Goal: Information Seeking & Learning: Learn about a topic

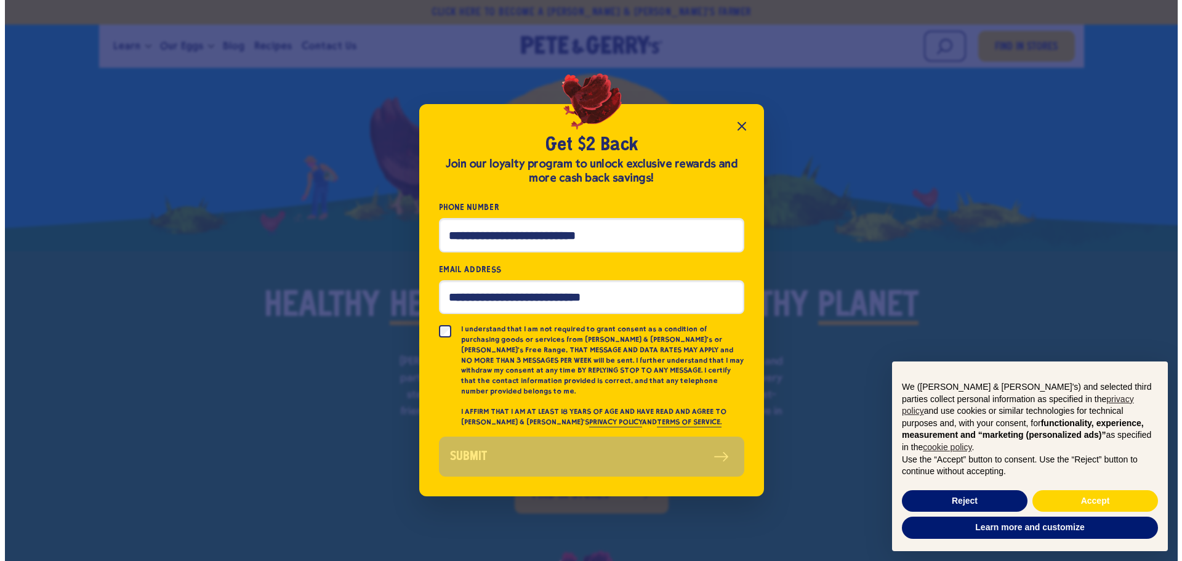
scroll to position [742, 0]
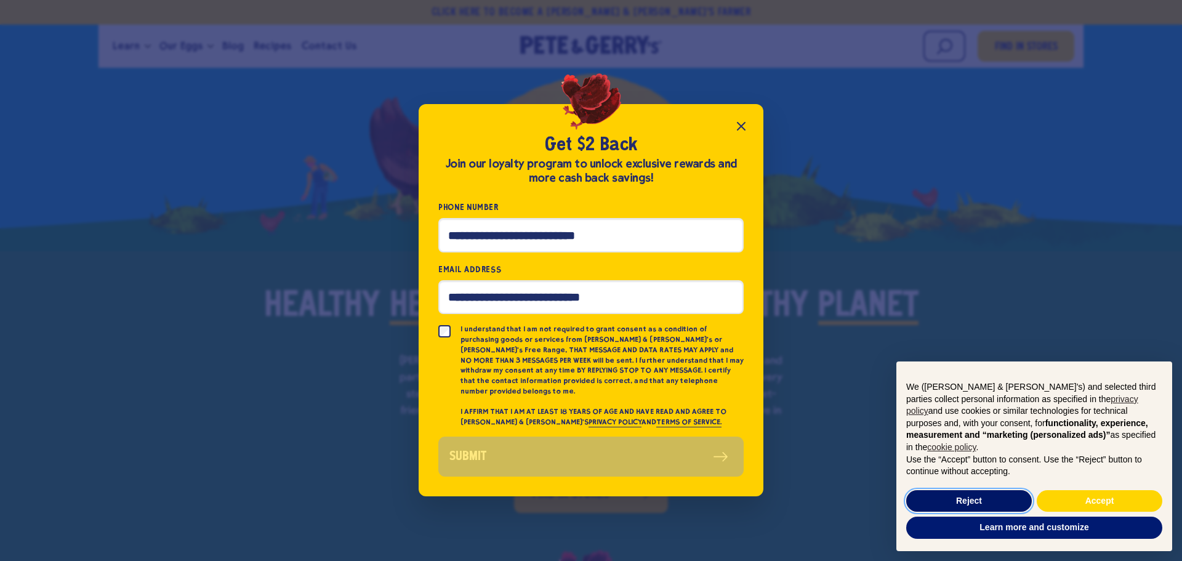
click at [948, 492] on button "Reject" at bounding box center [969, 501] width 126 height 22
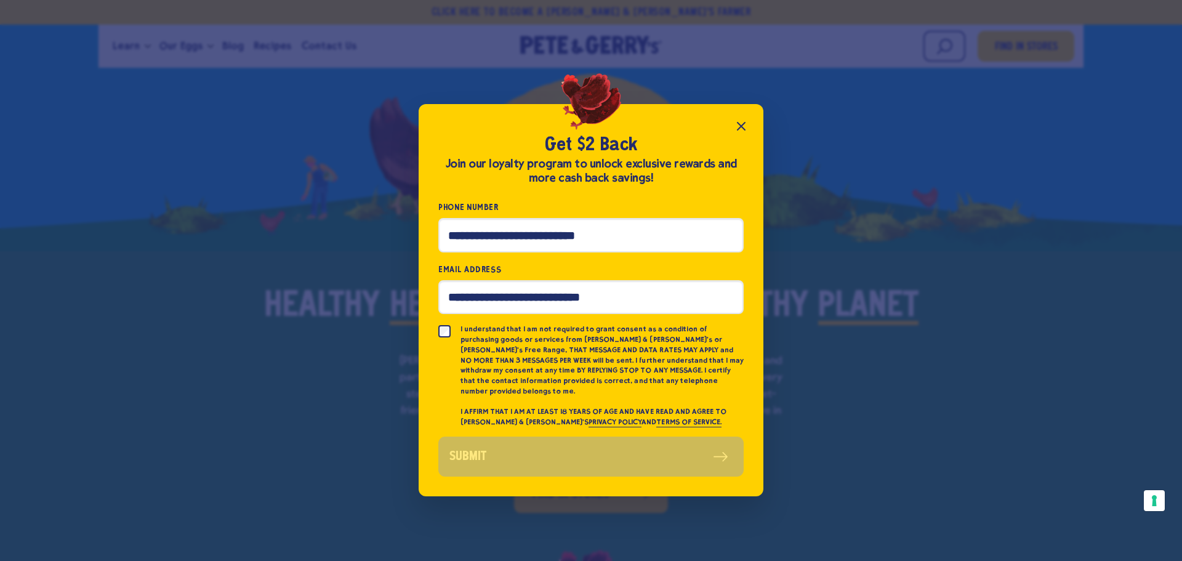
click at [740, 131] on icon "Close popup" at bounding box center [741, 126] width 15 height 15
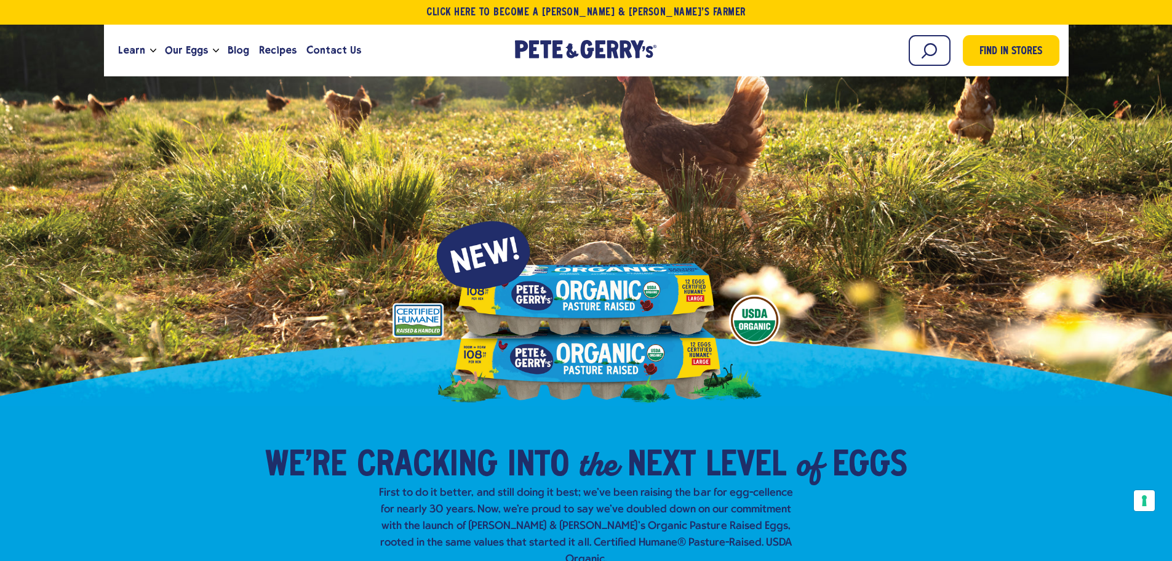
scroll to position [0, 0]
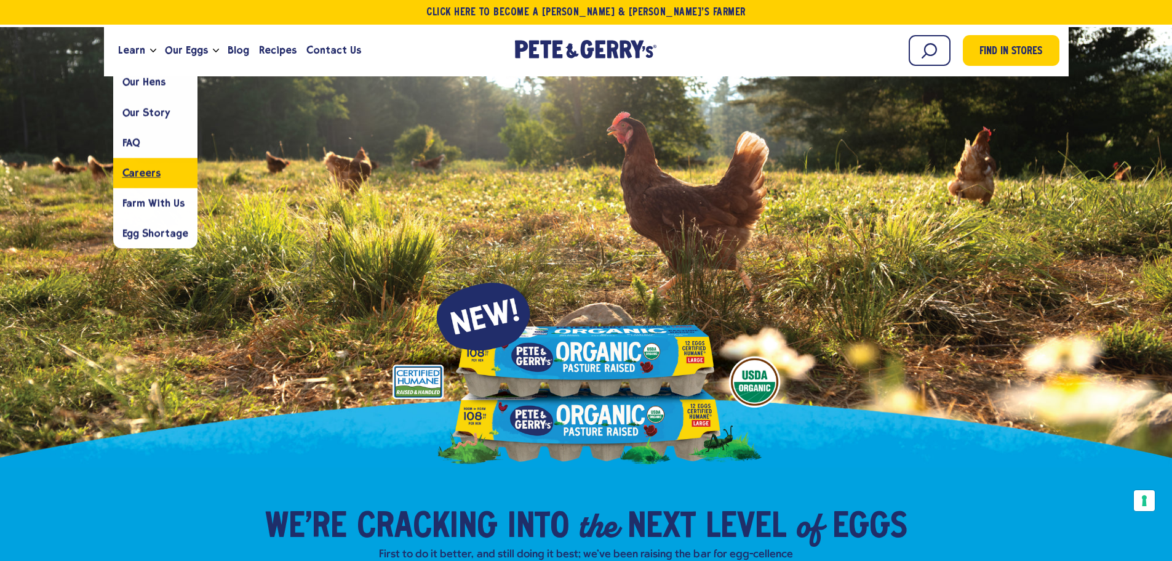
click at [150, 171] on span "Careers" at bounding box center [141, 173] width 38 height 12
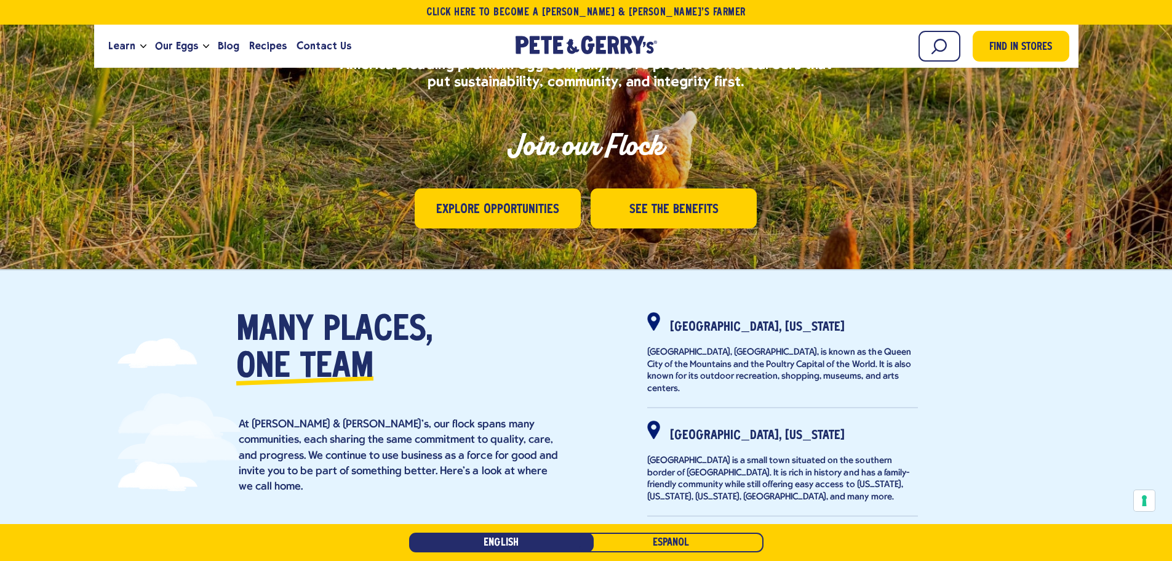
scroll to position [62, 0]
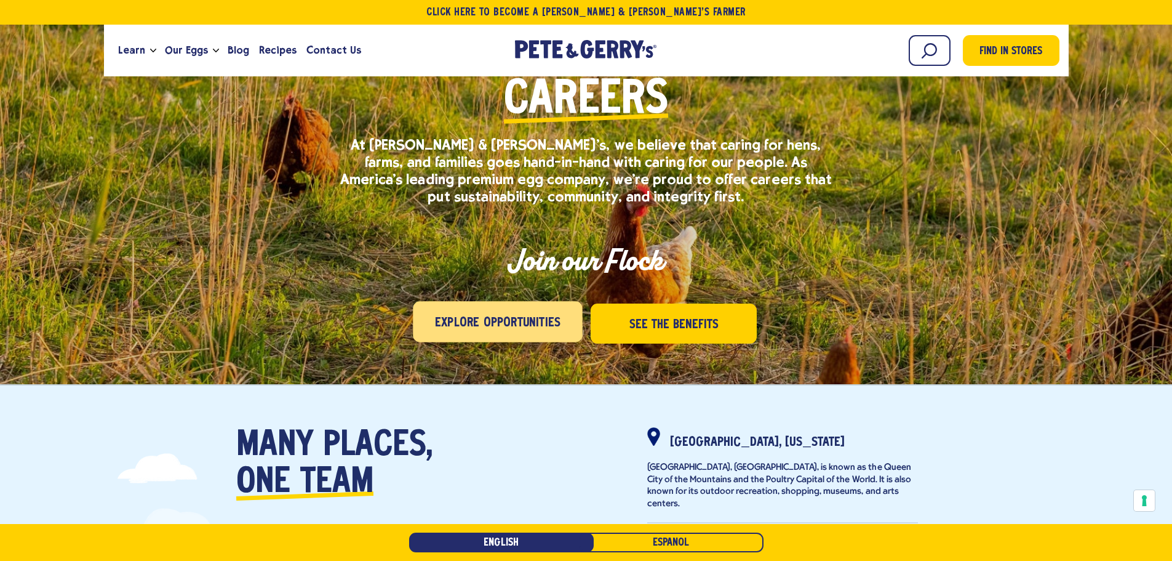
click at [504, 315] on span "Explore Opportunities" at bounding box center [498, 323] width 126 height 20
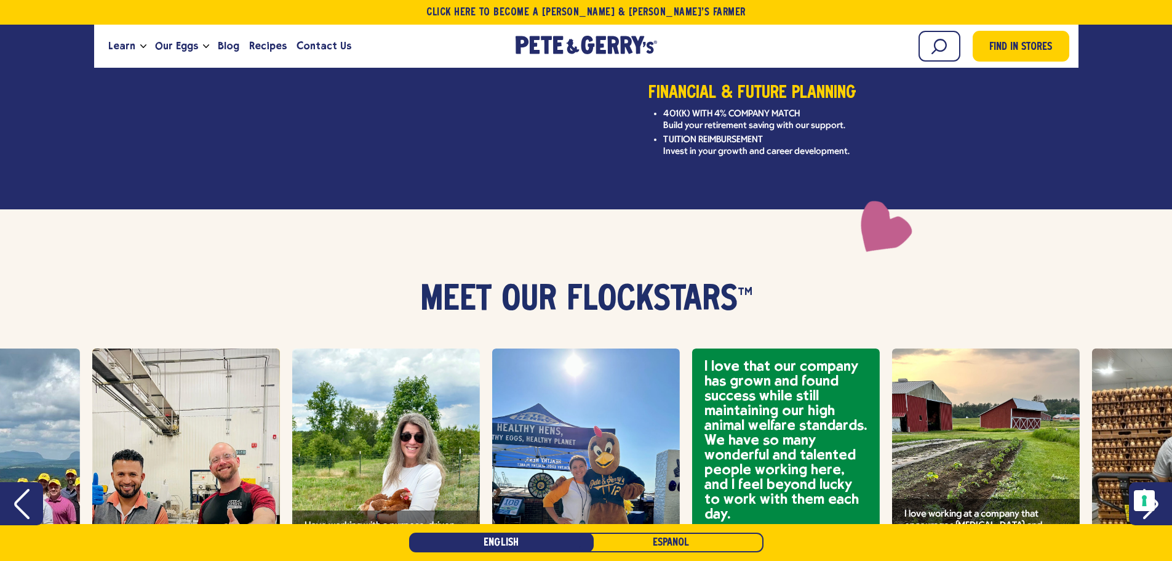
scroll to position [2119, 0]
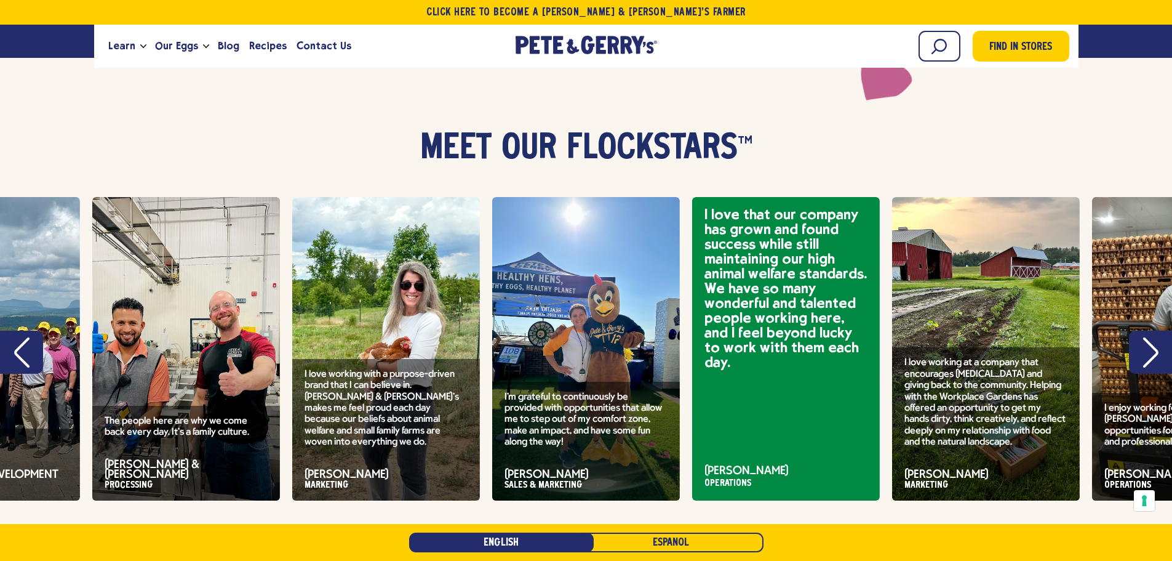
click at [41, 331] on button "Previous" at bounding box center [21, 352] width 43 height 43
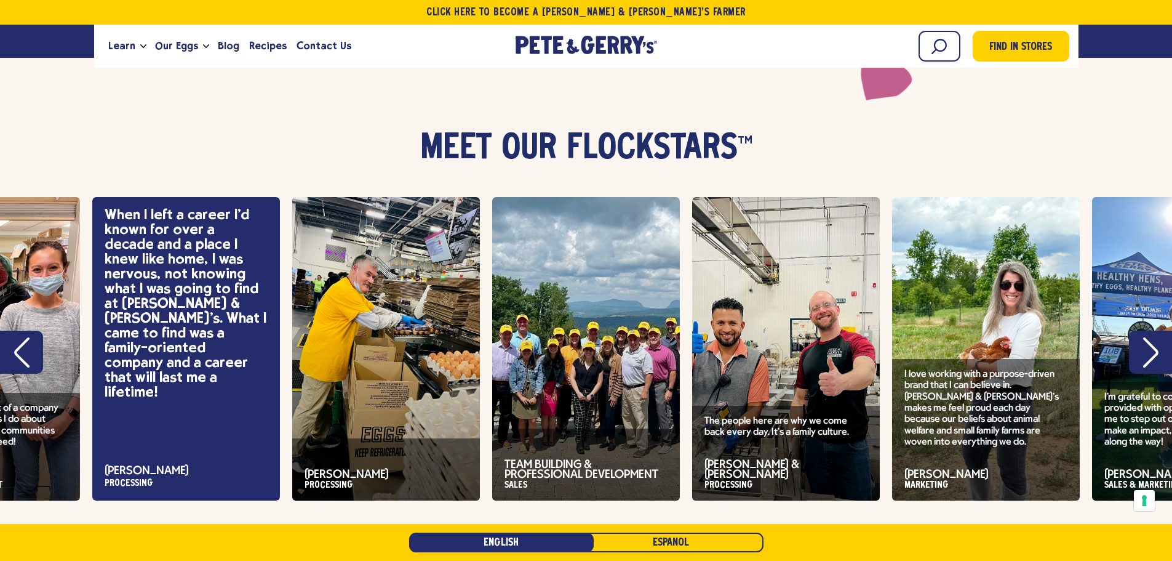
click at [24, 337] on icon "Previous" at bounding box center [21, 352] width 15 height 31
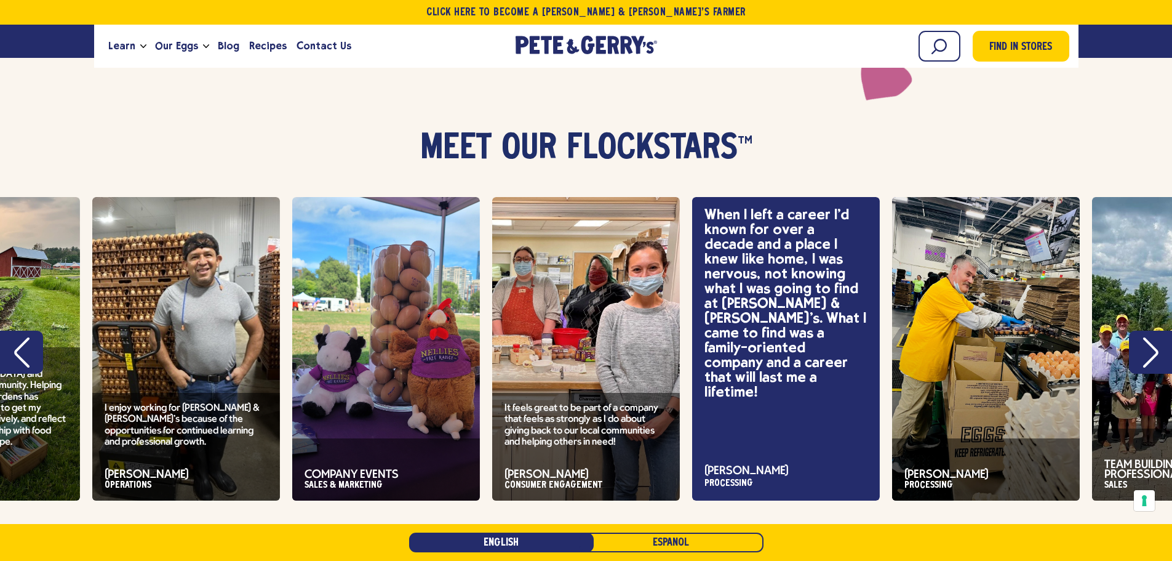
click at [24, 337] on icon "Previous" at bounding box center [21, 352] width 15 height 31
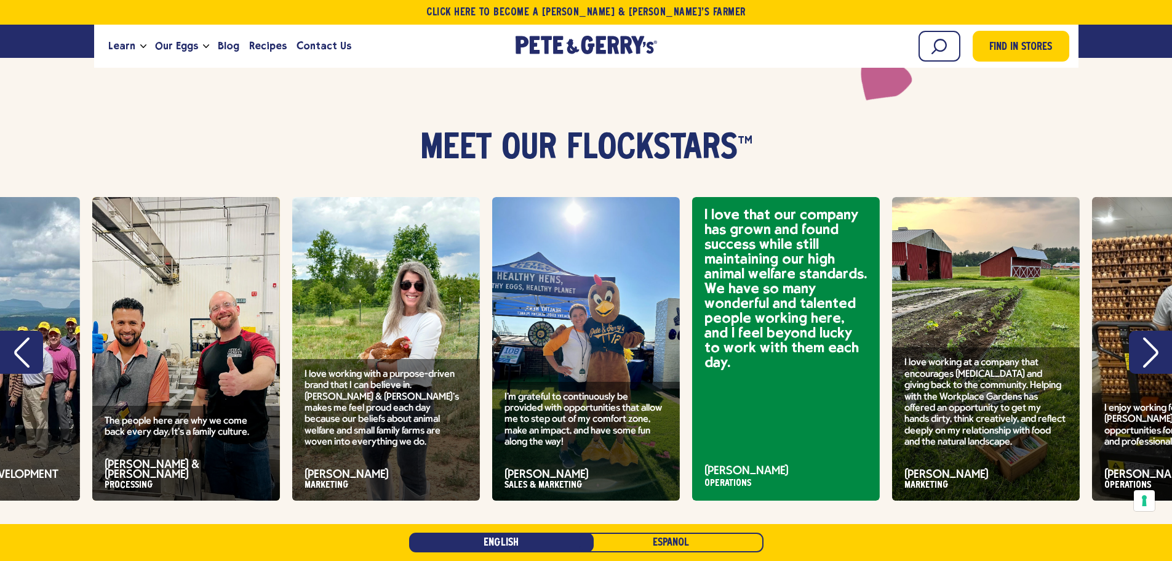
click at [24, 337] on icon "Previous" at bounding box center [21, 352] width 15 height 31
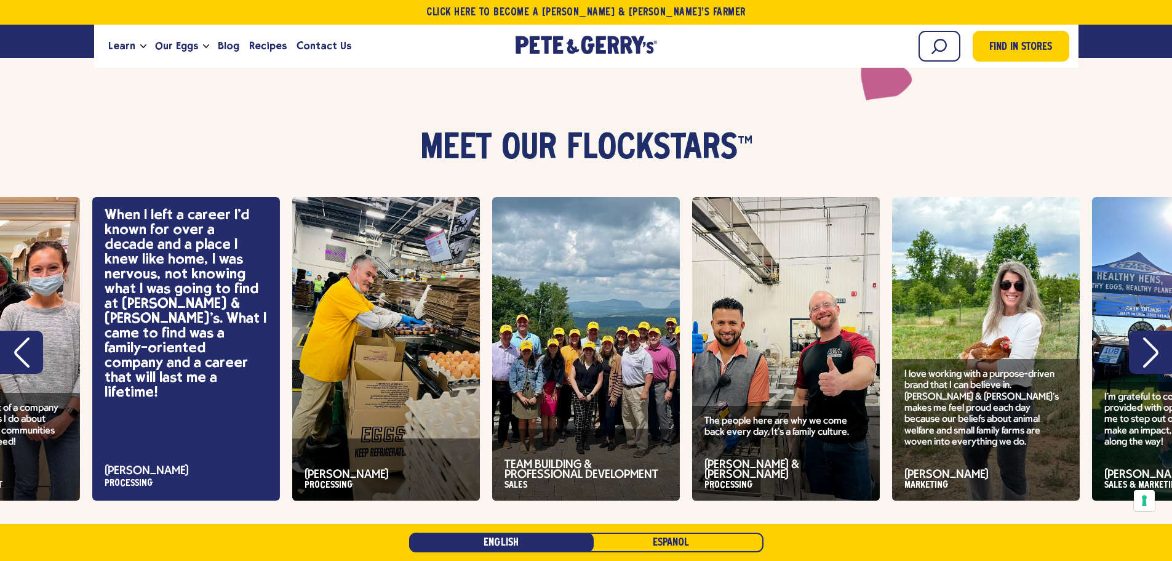
click at [24, 337] on icon "Previous" at bounding box center [21, 352] width 15 height 31
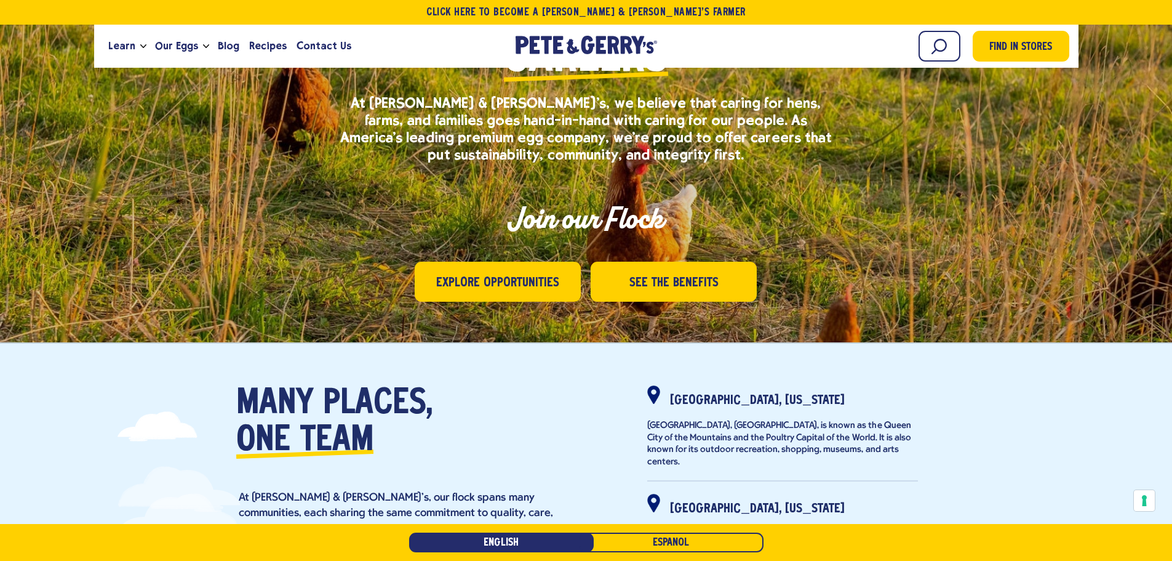
scroll to position [0, 0]
